Goal: Find specific page/section: Find specific page/section

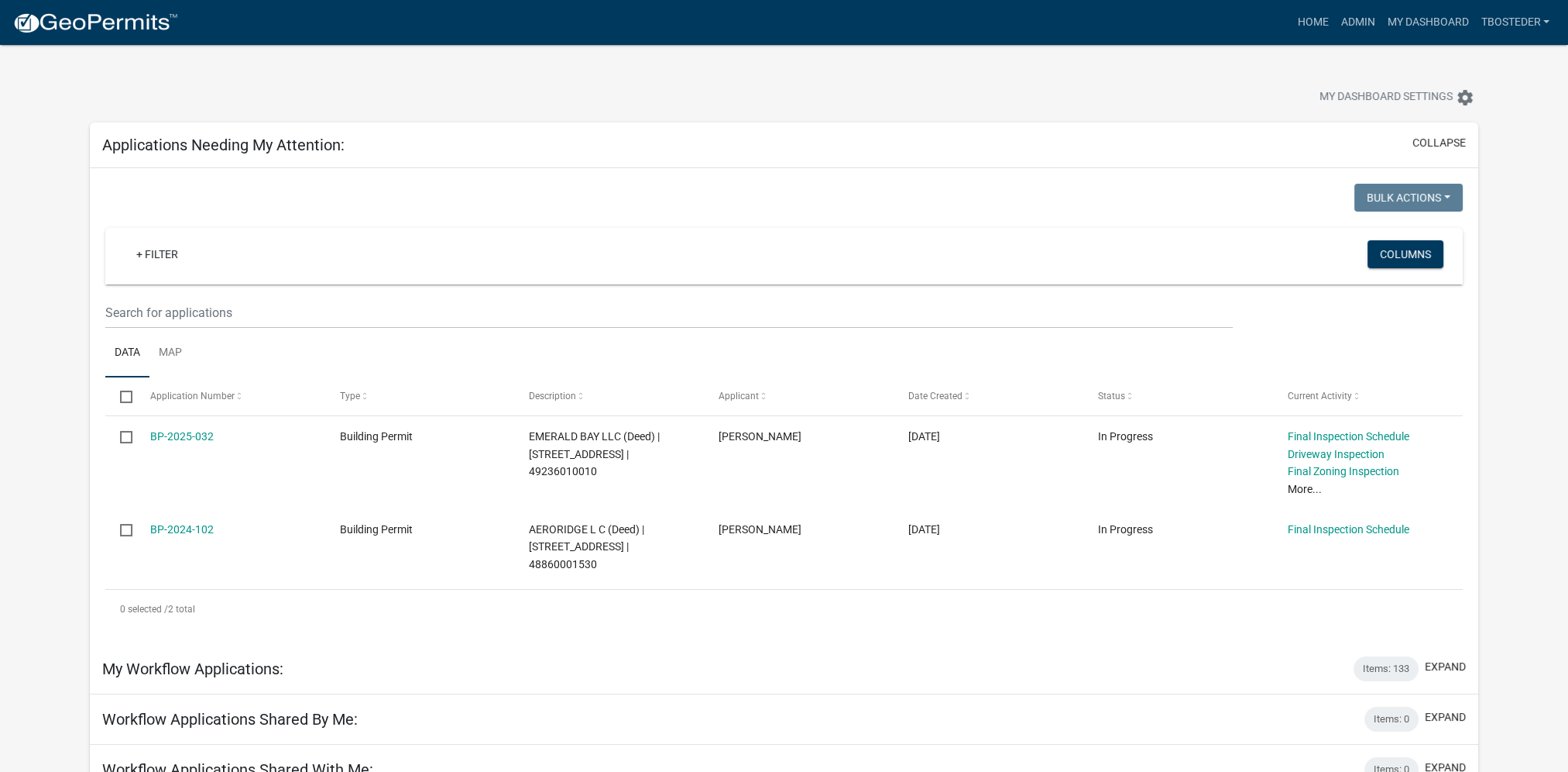
click at [1364, 3] on nav "more_horiz Home Admin My Dashboard tbosteder Admin Account Logout" at bounding box center [784, 22] width 1568 height 45
click at [1357, 30] on link "Admin" at bounding box center [1357, 22] width 46 height 30
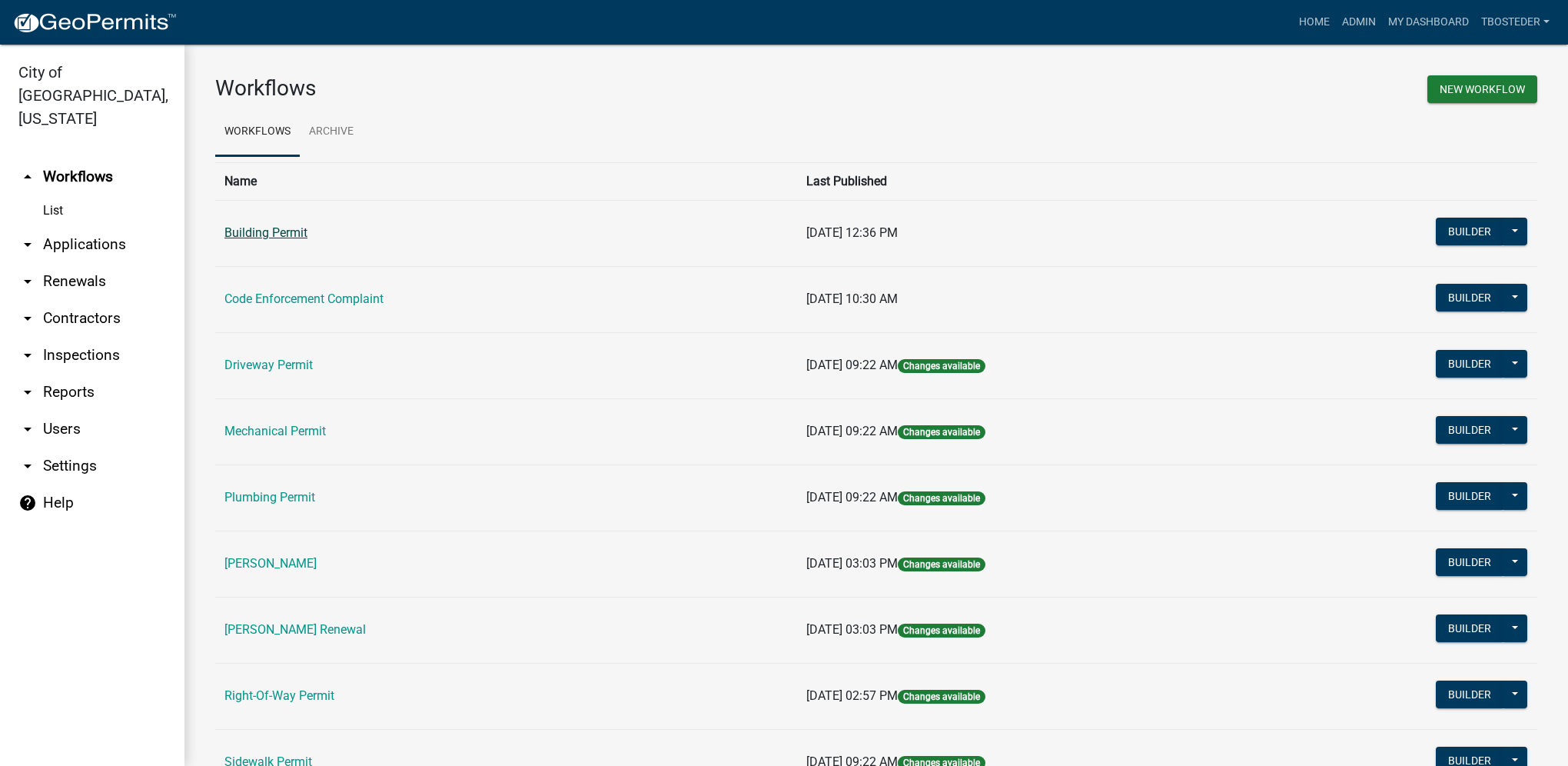
click at [302, 234] on link "Building Permit" at bounding box center [266, 232] width 83 height 14
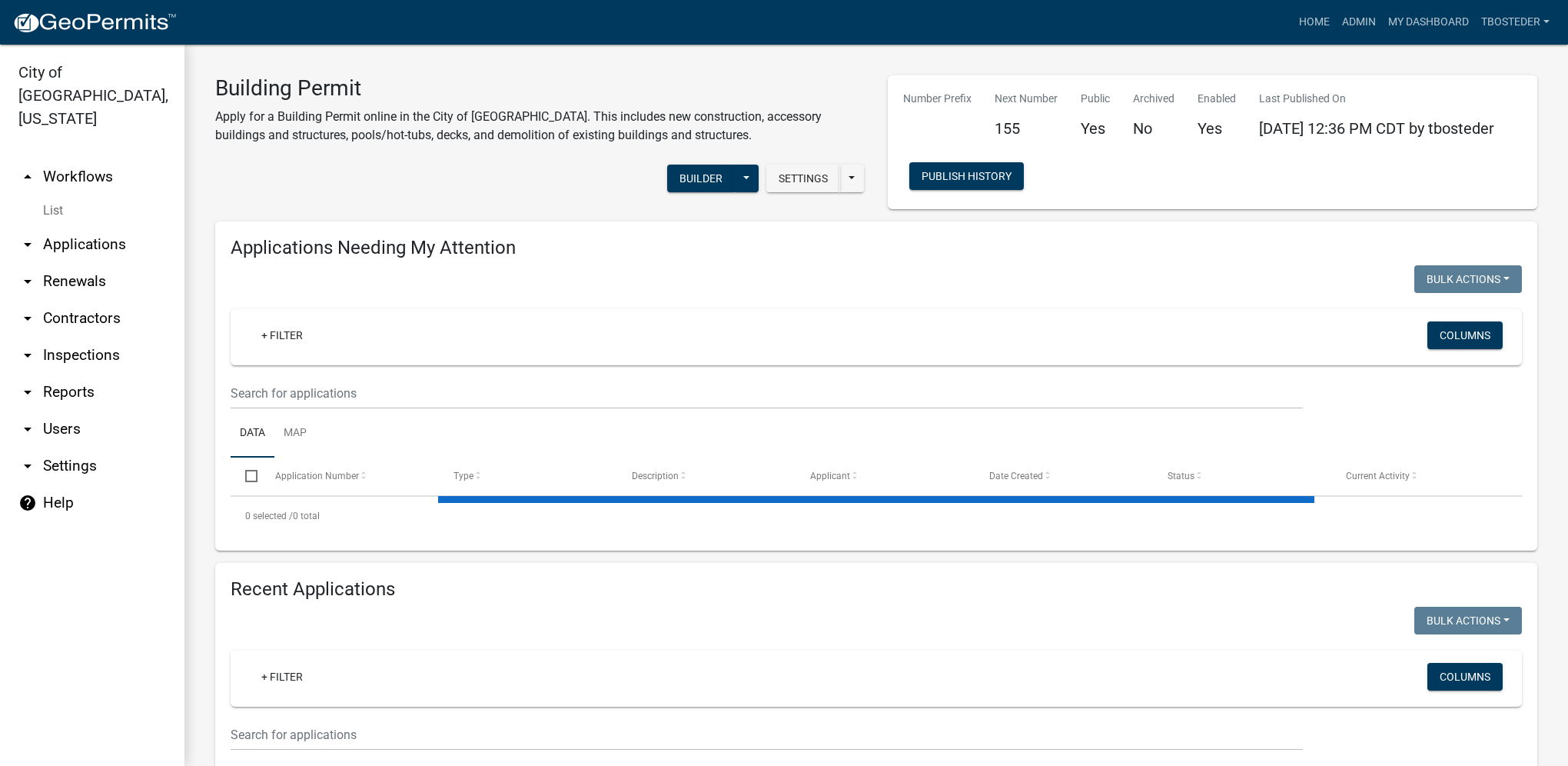
select select "1: 25"
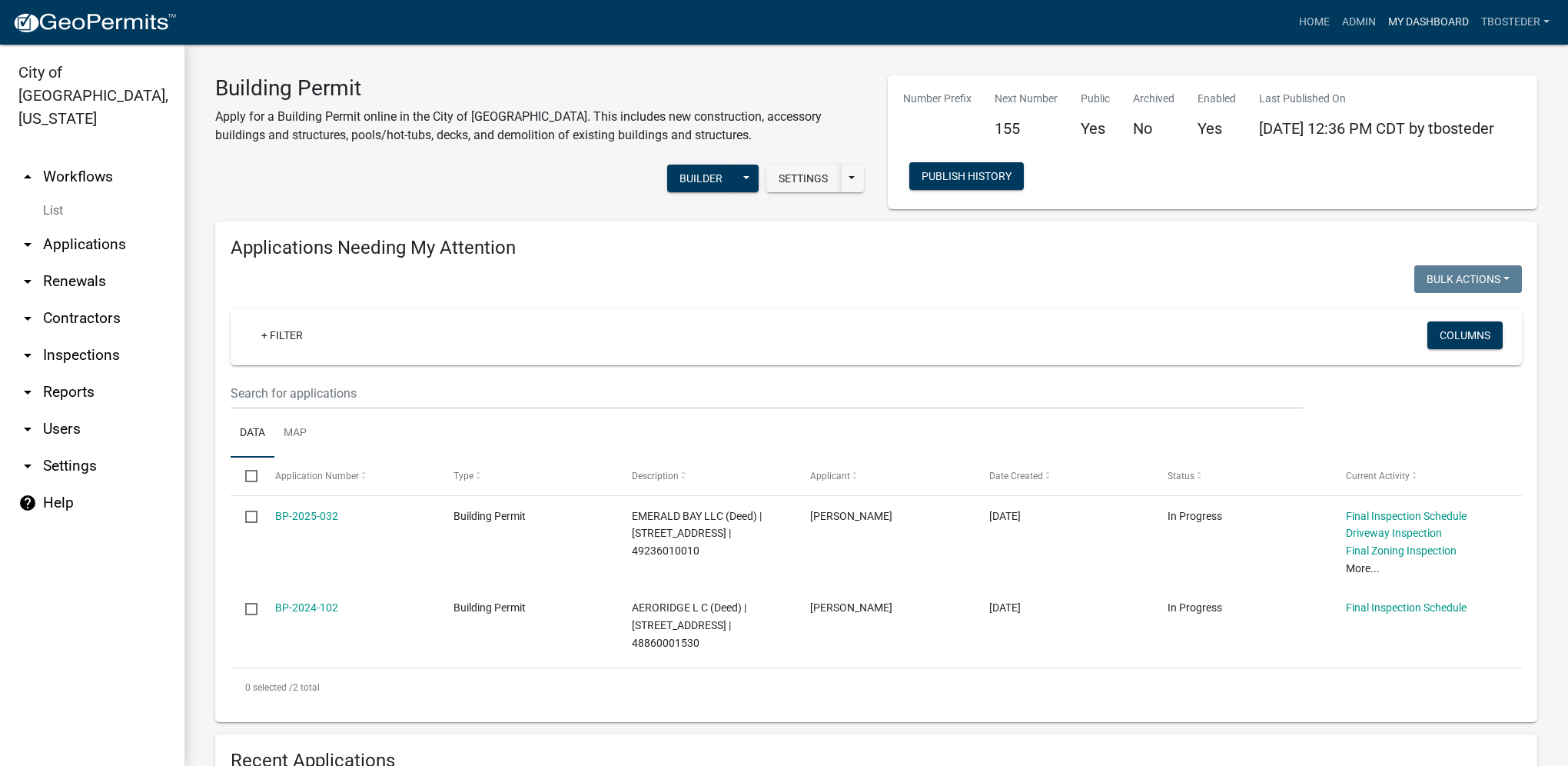
click at [1424, 16] on link "My Dashboard" at bounding box center [1428, 22] width 93 height 29
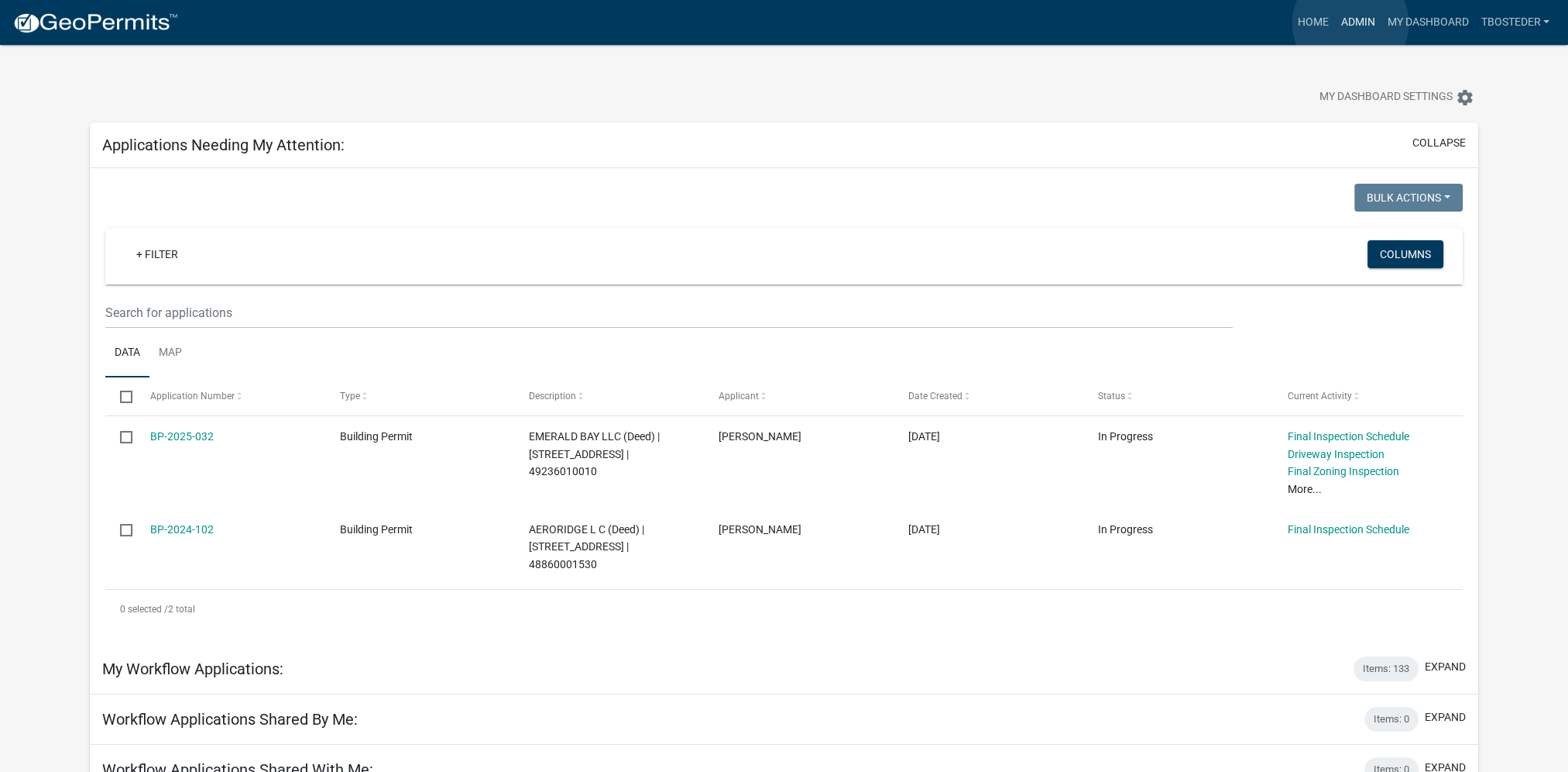
click at [1351, 25] on link "Admin" at bounding box center [1357, 22] width 46 height 30
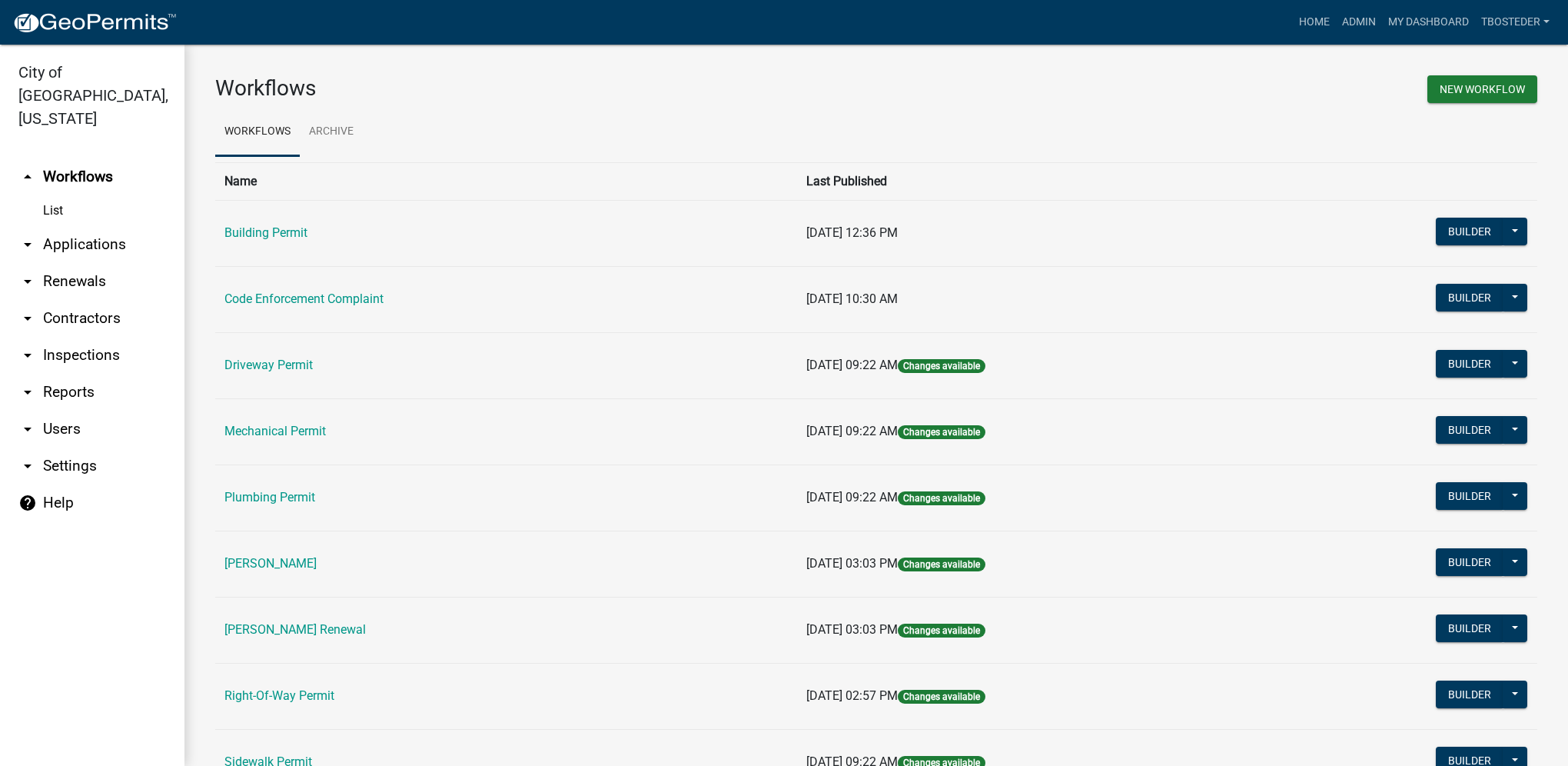
click at [101, 373] on link "arrow_drop_down Reports" at bounding box center [92, 392] width 185 height 37
select select "0: null"
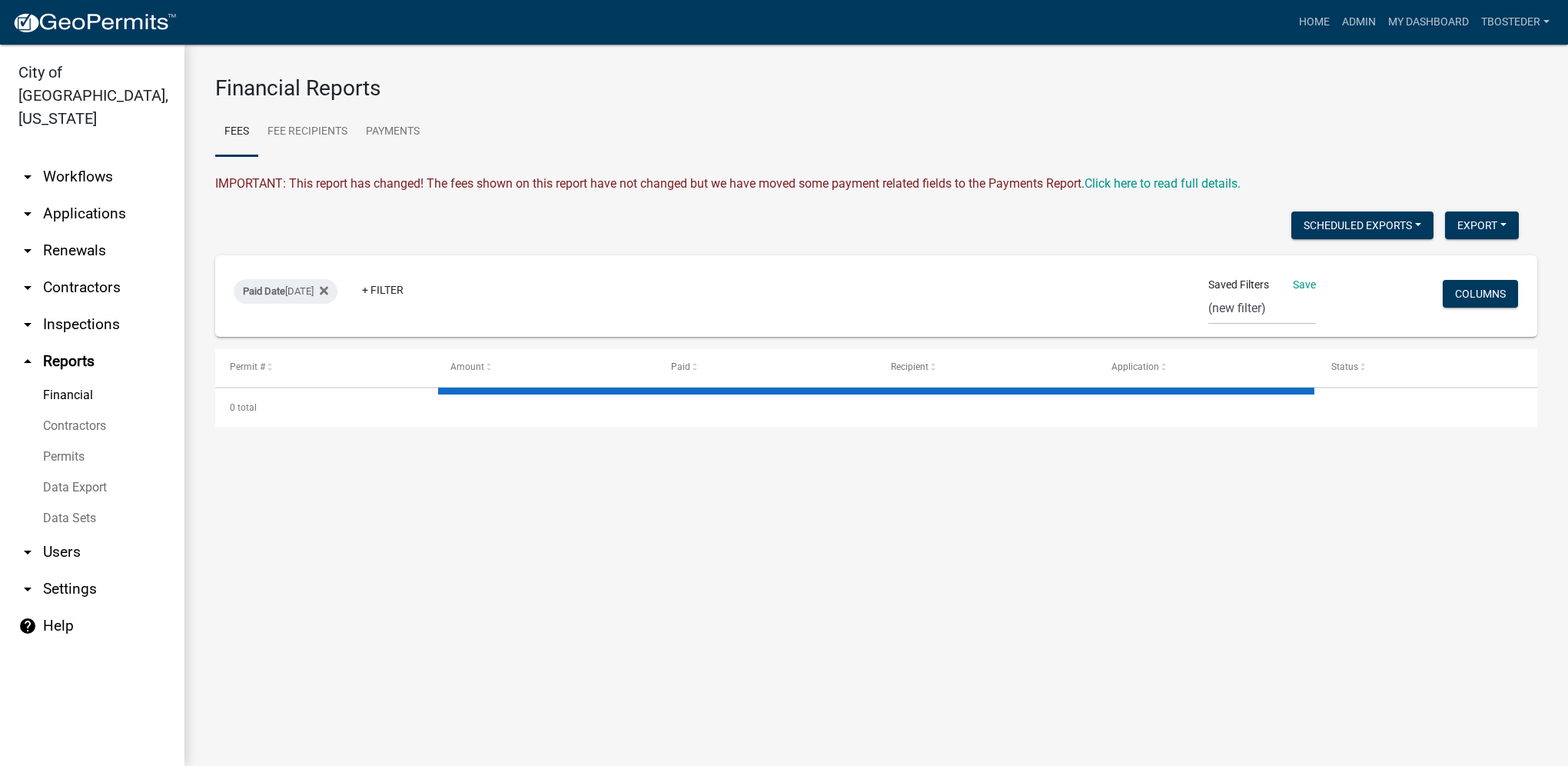
click at [78, 380] on link "Financial" at bounding box center [92, 395] width 185 height 31
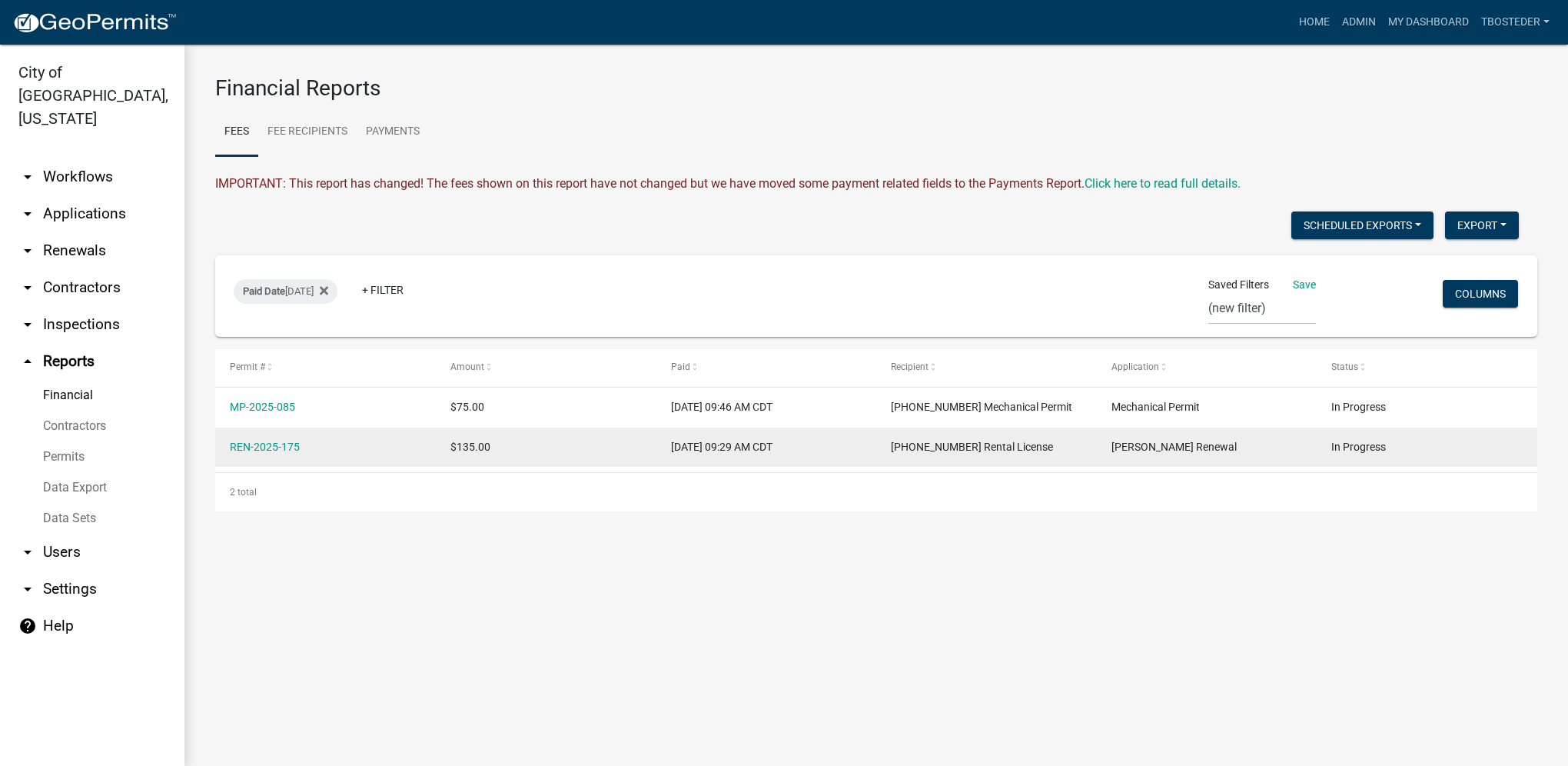
drag, startPoint x: 316, startPoint y: 452, endPoint x: 226, endPoint y: 440, distance: 90.8
click at [226, 440] on datatable-body-cell "REN-2025-175" at bounding box center [325, 447] width 220 height 40
drag, startPoint x: 226, startPoint y: 440, endPoint x: 239, endPoint y: 447, distance: 14.8
copy link "REN-2025-175"
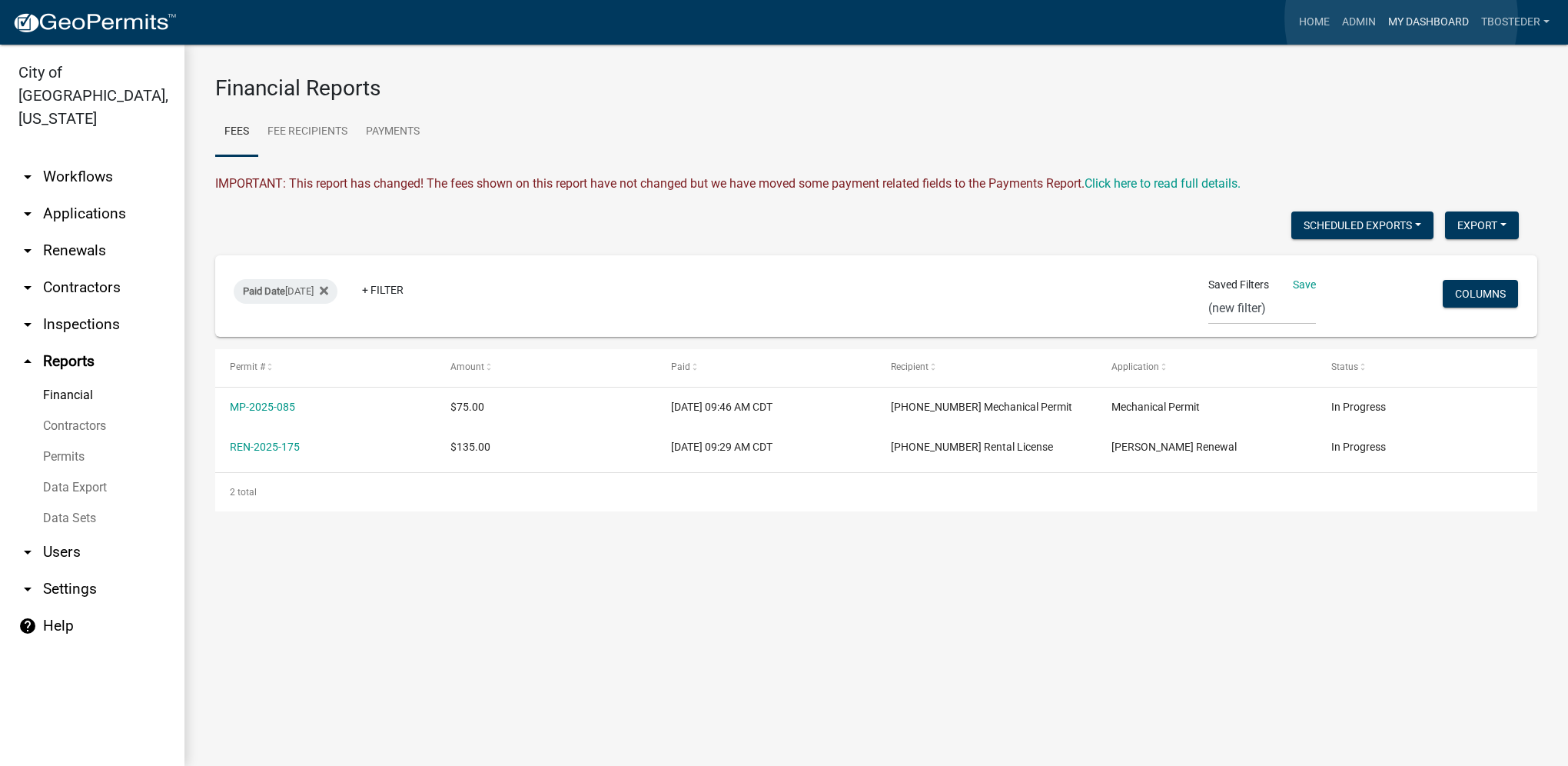
click at [1401, 18] on link "My Dashboard" at bounding box center [1428, 22] width 93 height 29
